Goal: Find specific page/section: Find specific page/section

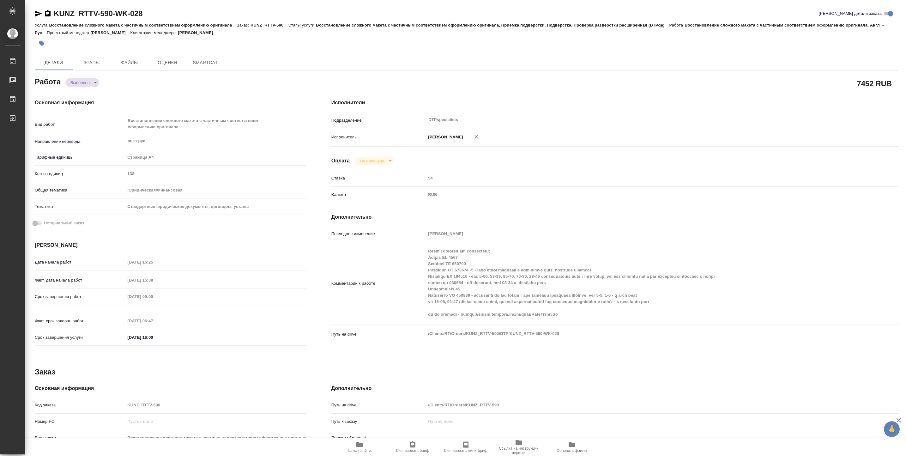
type textarea "x"
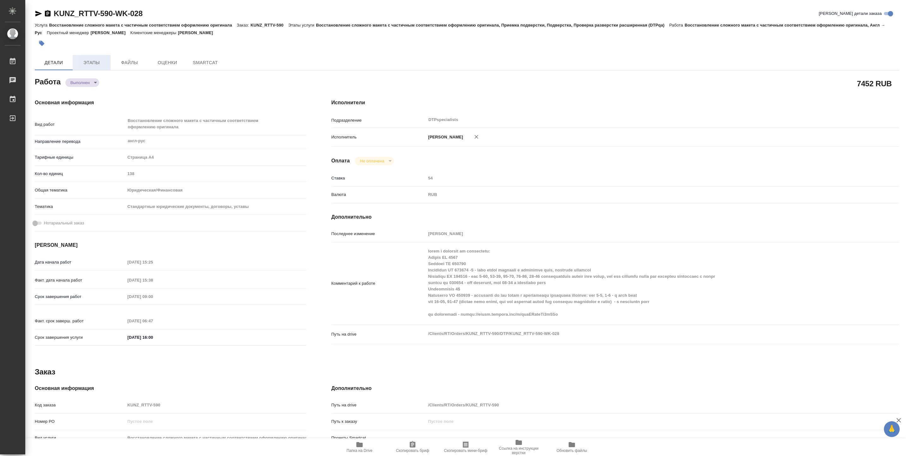
type textarea "x"
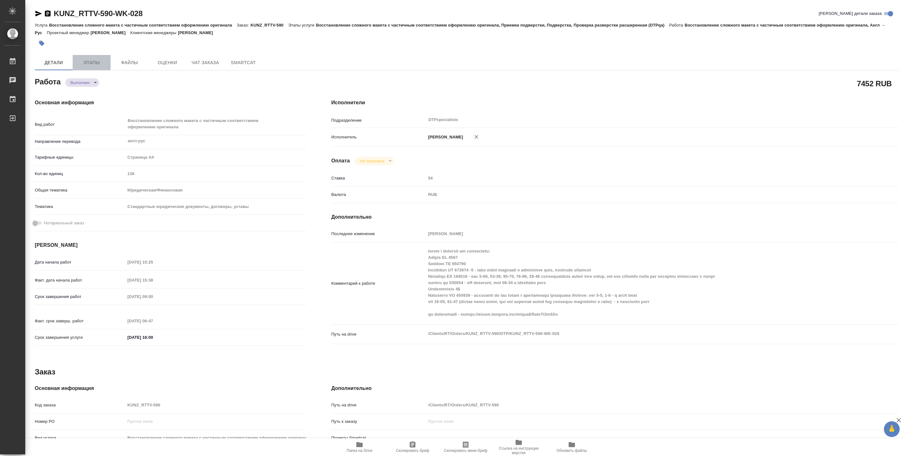
click at [97, 63] on span "Этапы" at bounding box center [91, 63] width 30 height 8
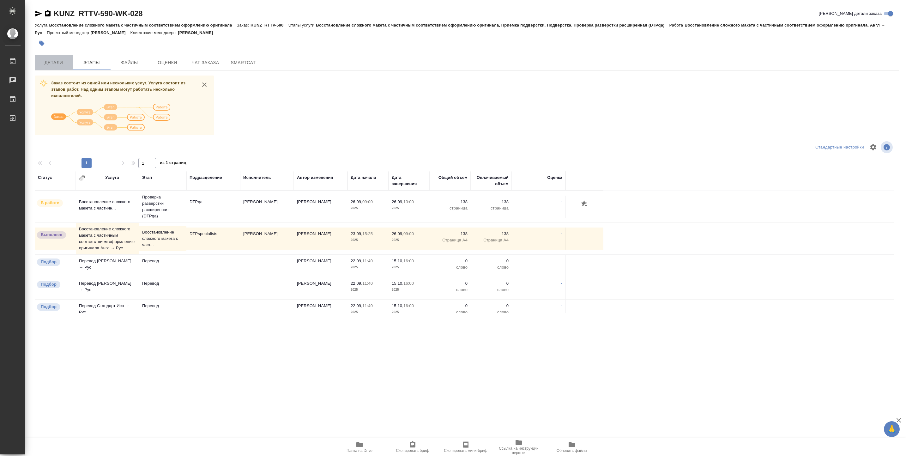
click at [62, 61] on span "Детали" at bounding box center [54, 63] width 30 height 8
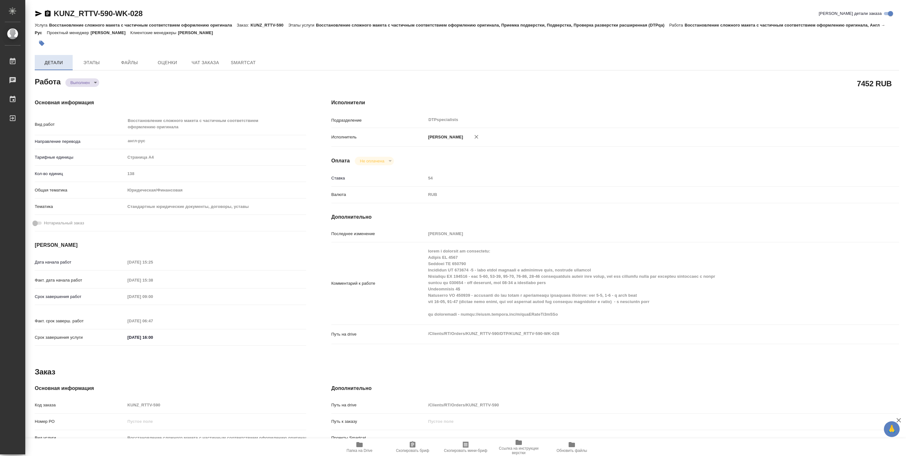
type textarea "x"
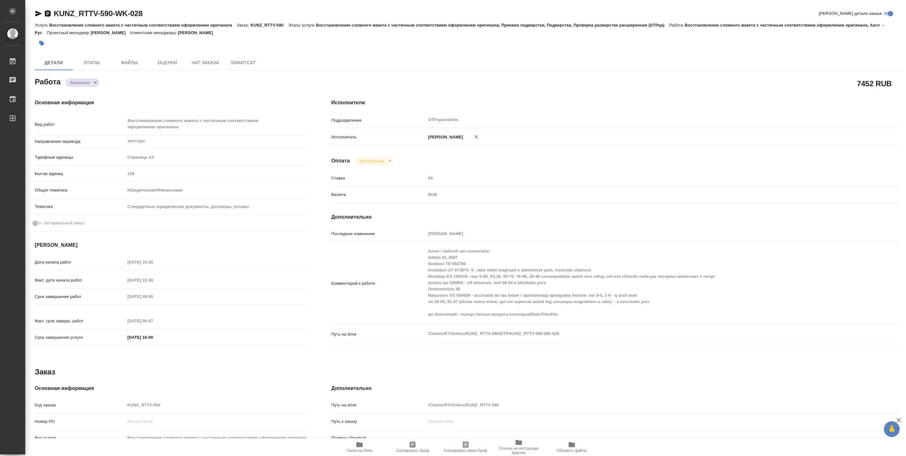
type textarea "x"
